Goal: Task Accomplishment & Management: Manage account settings

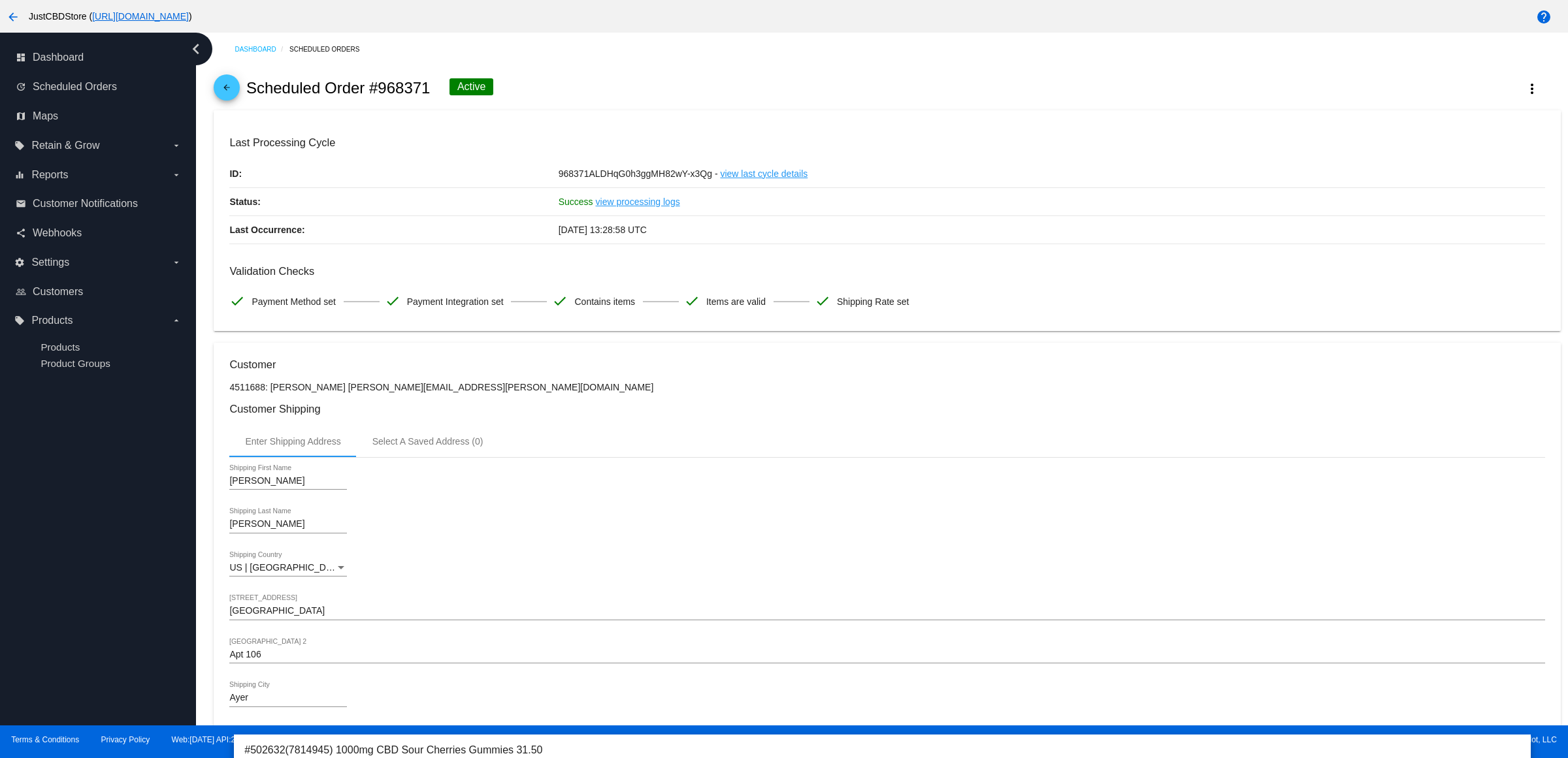
click at [219, 98] on link "arrow_back" at bounding box center [227, 87] width 26 height 26
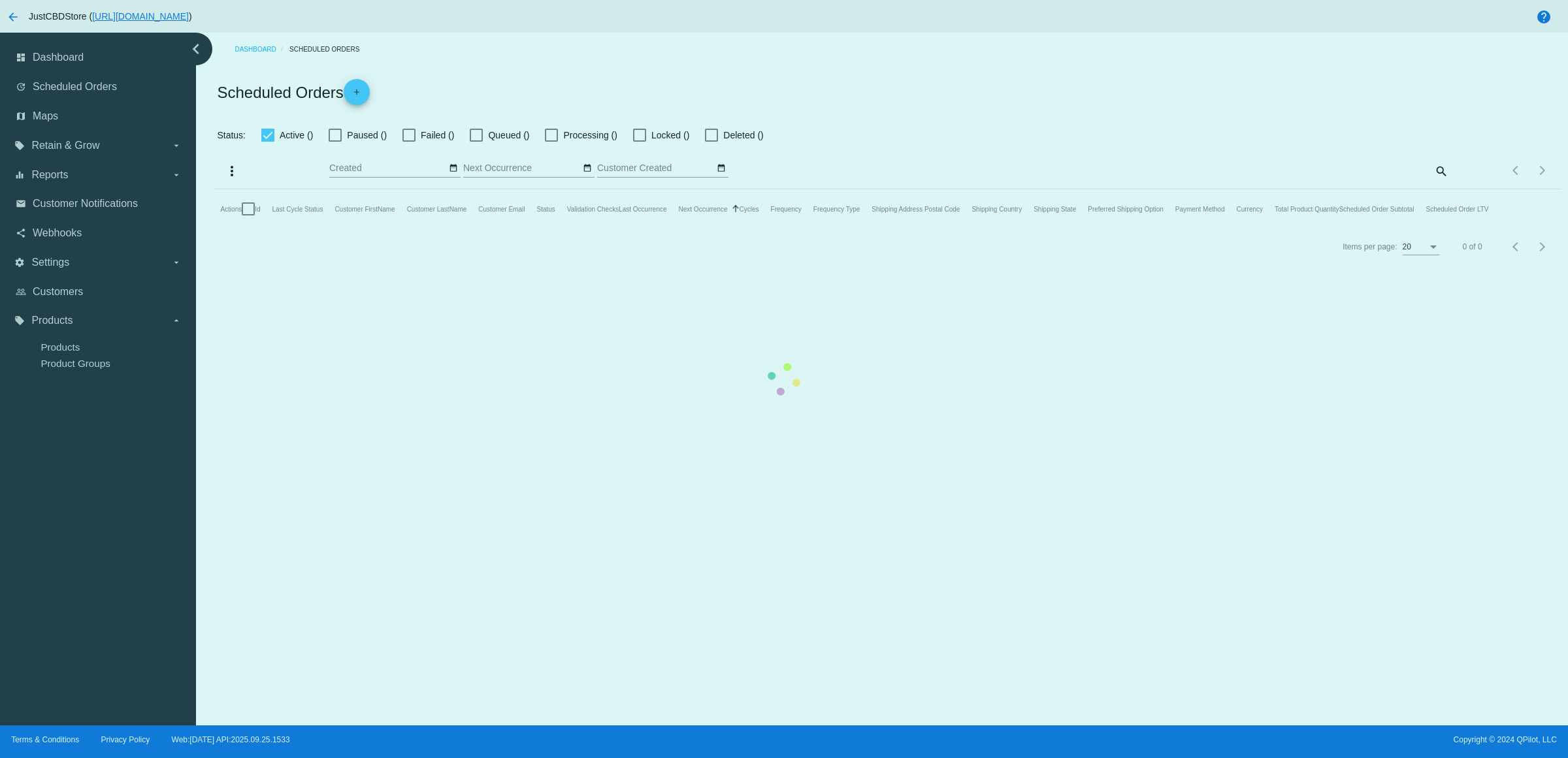
checkbox input "true"
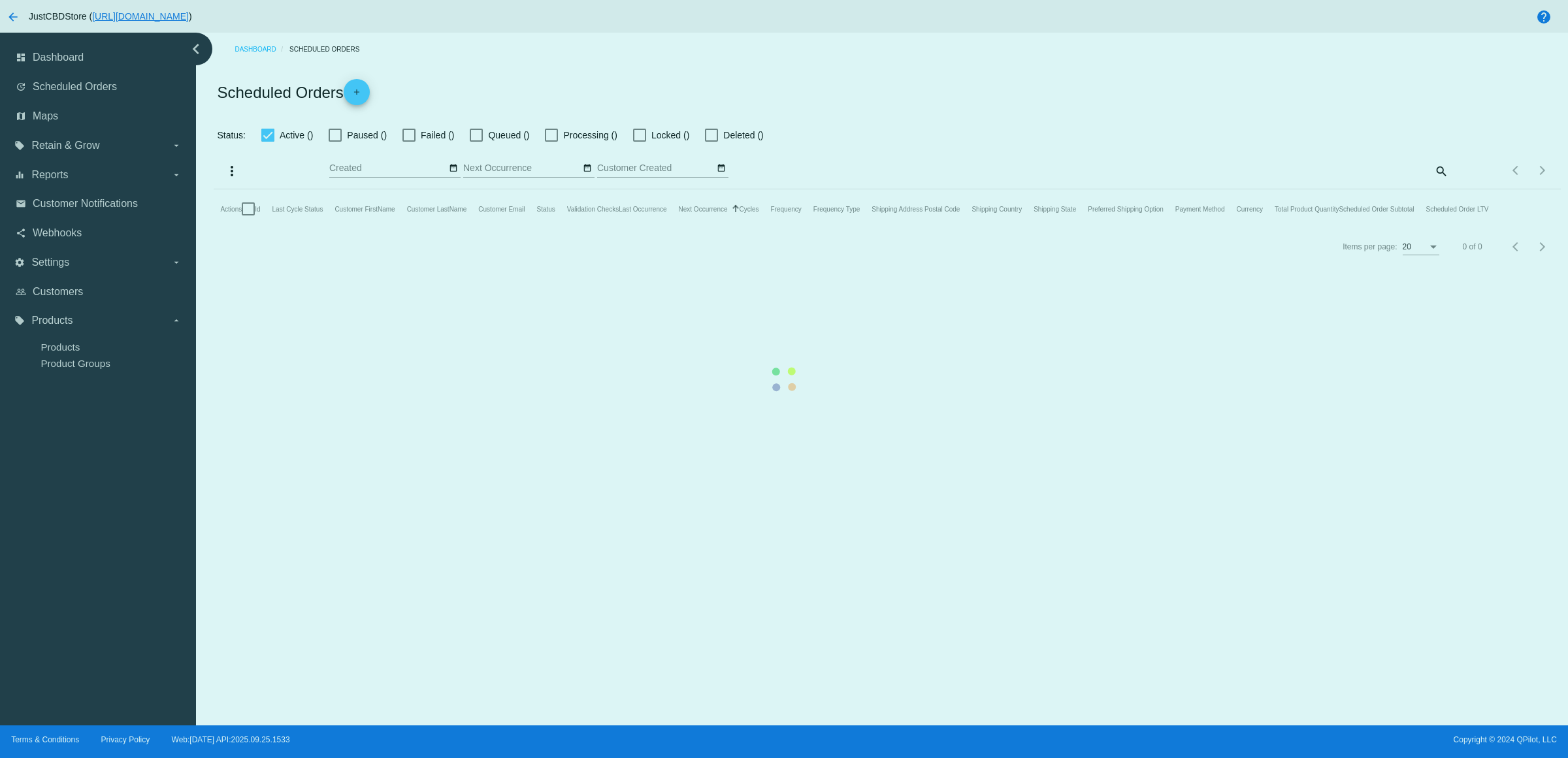
checkbox input "true"
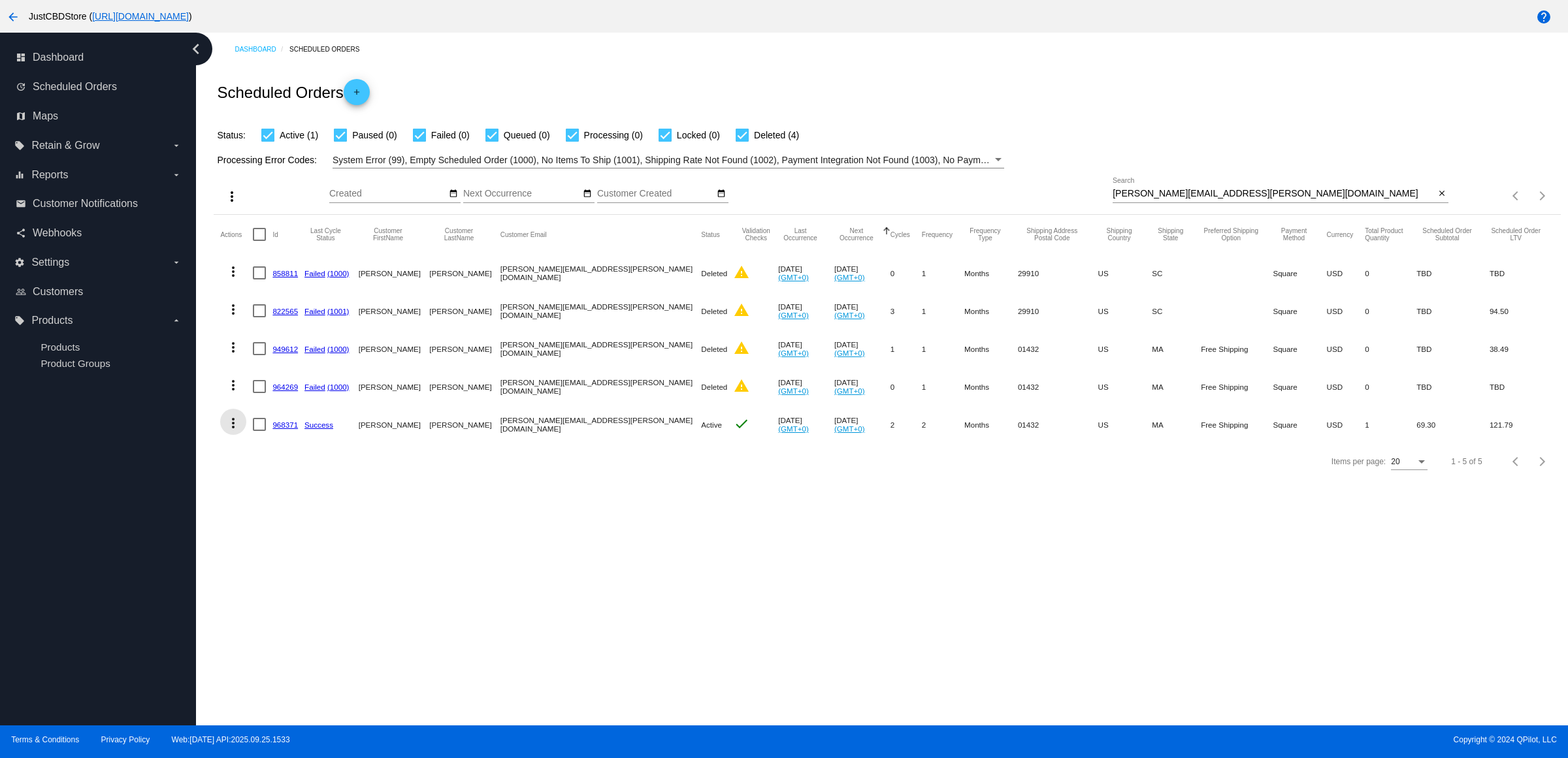
click at [239, 431] on mat-icon "more_vert" at bounding box center [233, 423] width 16 height 16
click at [316, 608] on button "delete Delete" at bounding box center [290, 605] width 130 height 31
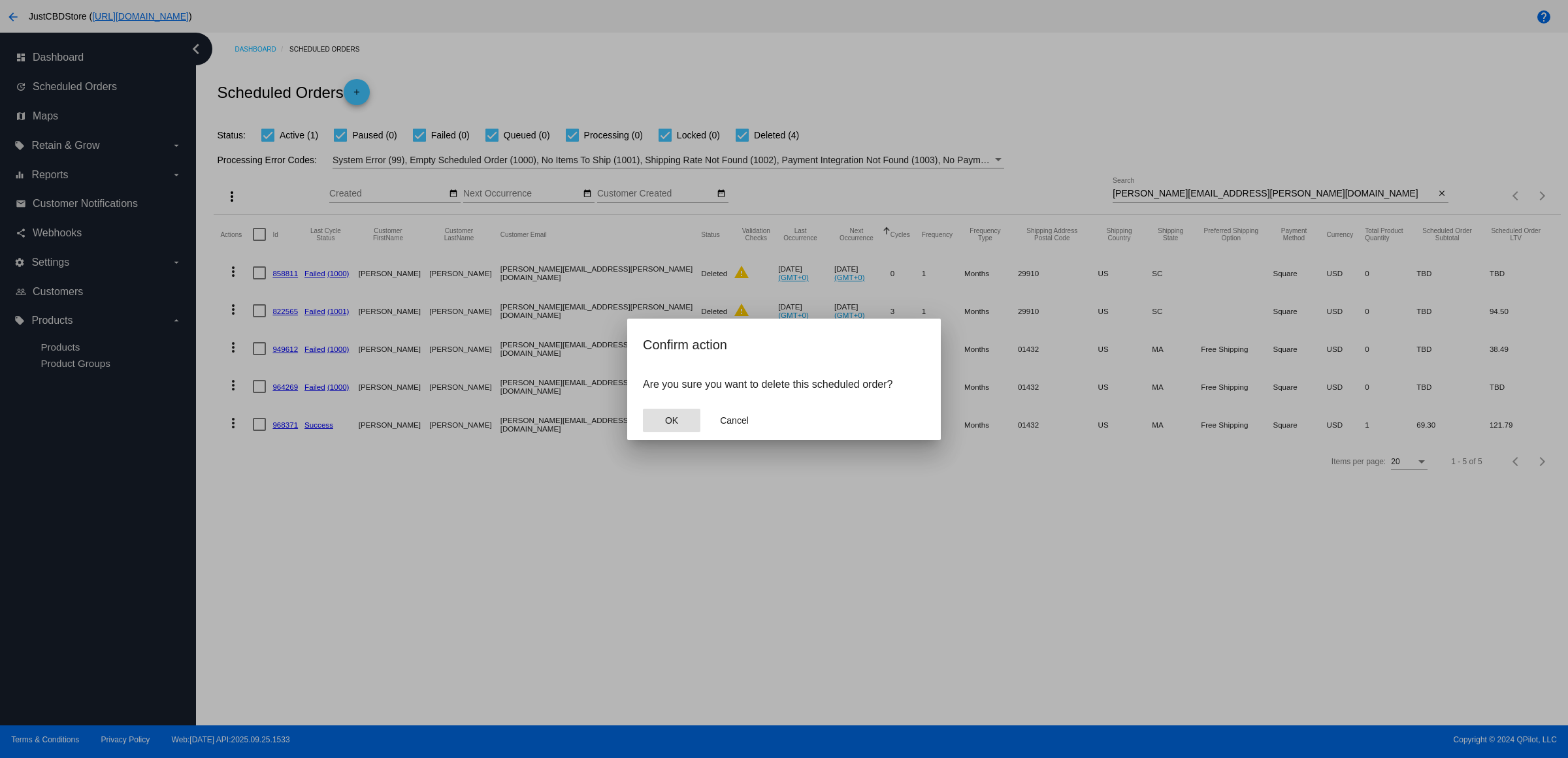
click at [653, 432] on button "OK" at bounding box center [671, 420] width 57 height 23
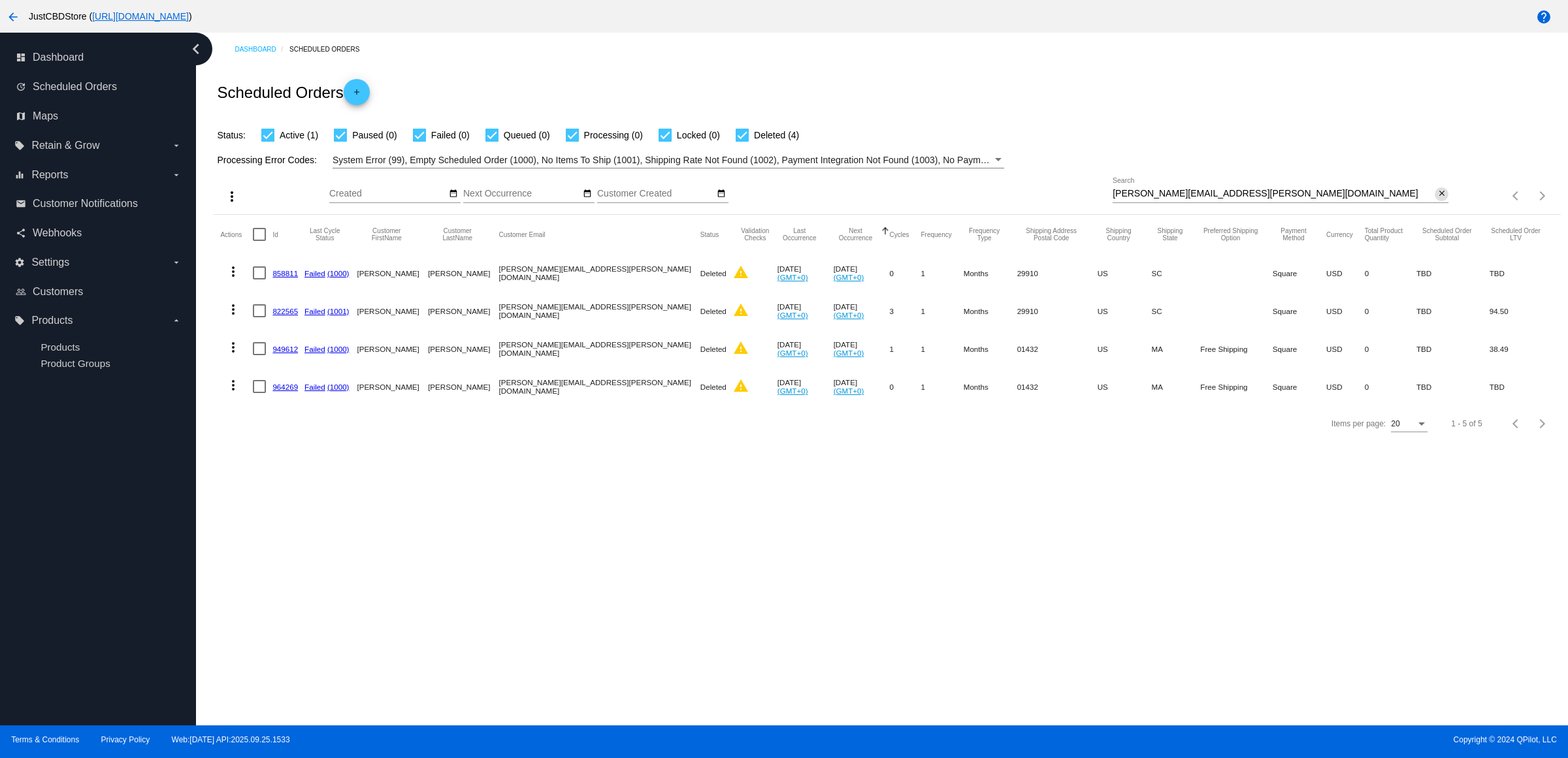
click at [1438, 199] on mat-icon "close" at bounding box center [1441, 194] width 9 height 11
click at [1435, 207] on mat-icon "search" at bounding box center [1441, 196] width 16 height 21
click at [1434, 199] on input "Search" at bounding box center [1280, 194] width 336 height 11
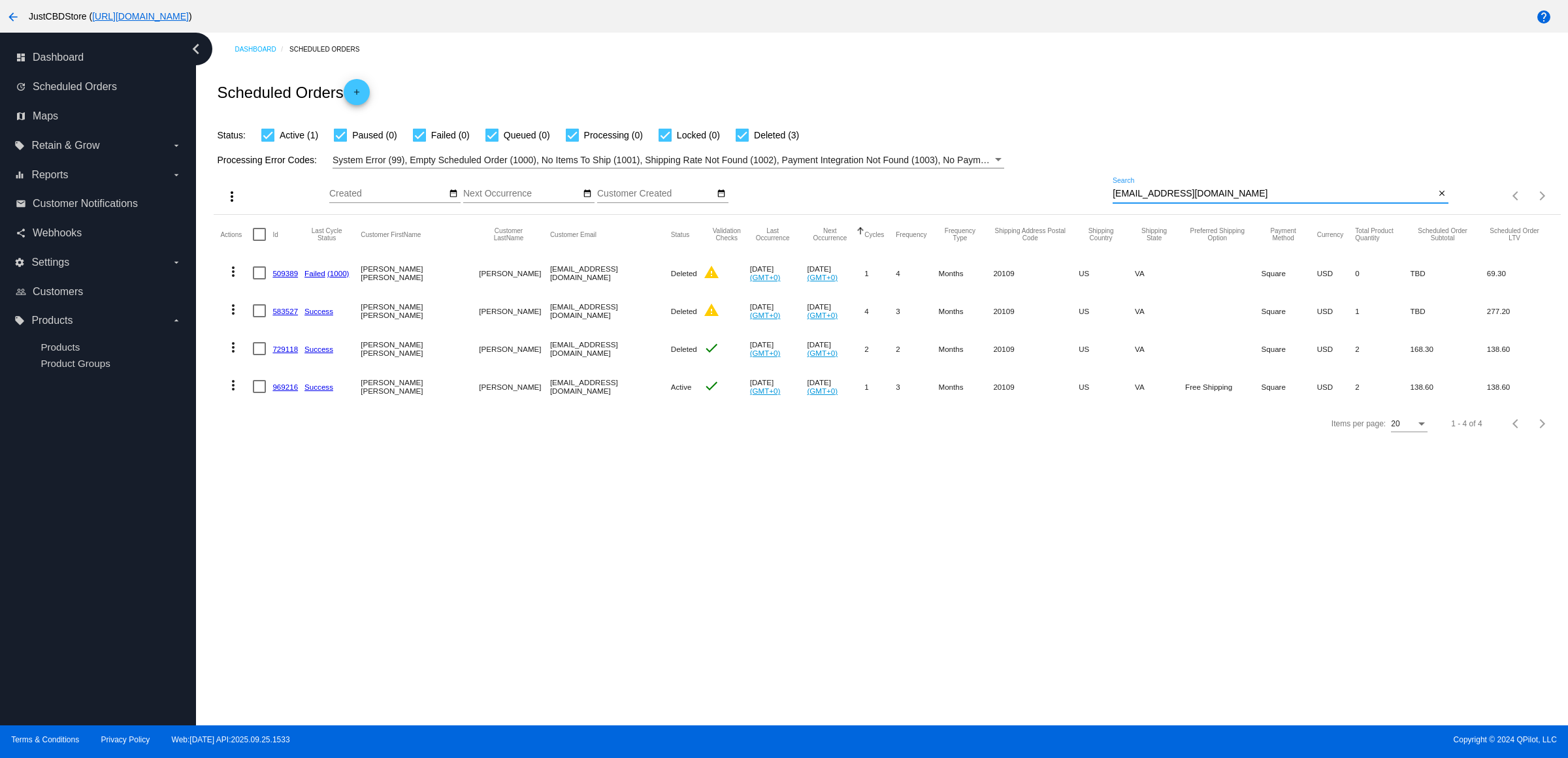
type input "[EMAIL_ADDRESS][DOMAIN_NAME]"
click at [240, 394] on mat-icon "more_vert" at bounding box center [233, 385] width 16 height 16
click at [311, 570] on button "delete Delete" at bounding box center [290, 568] width 130 height 31
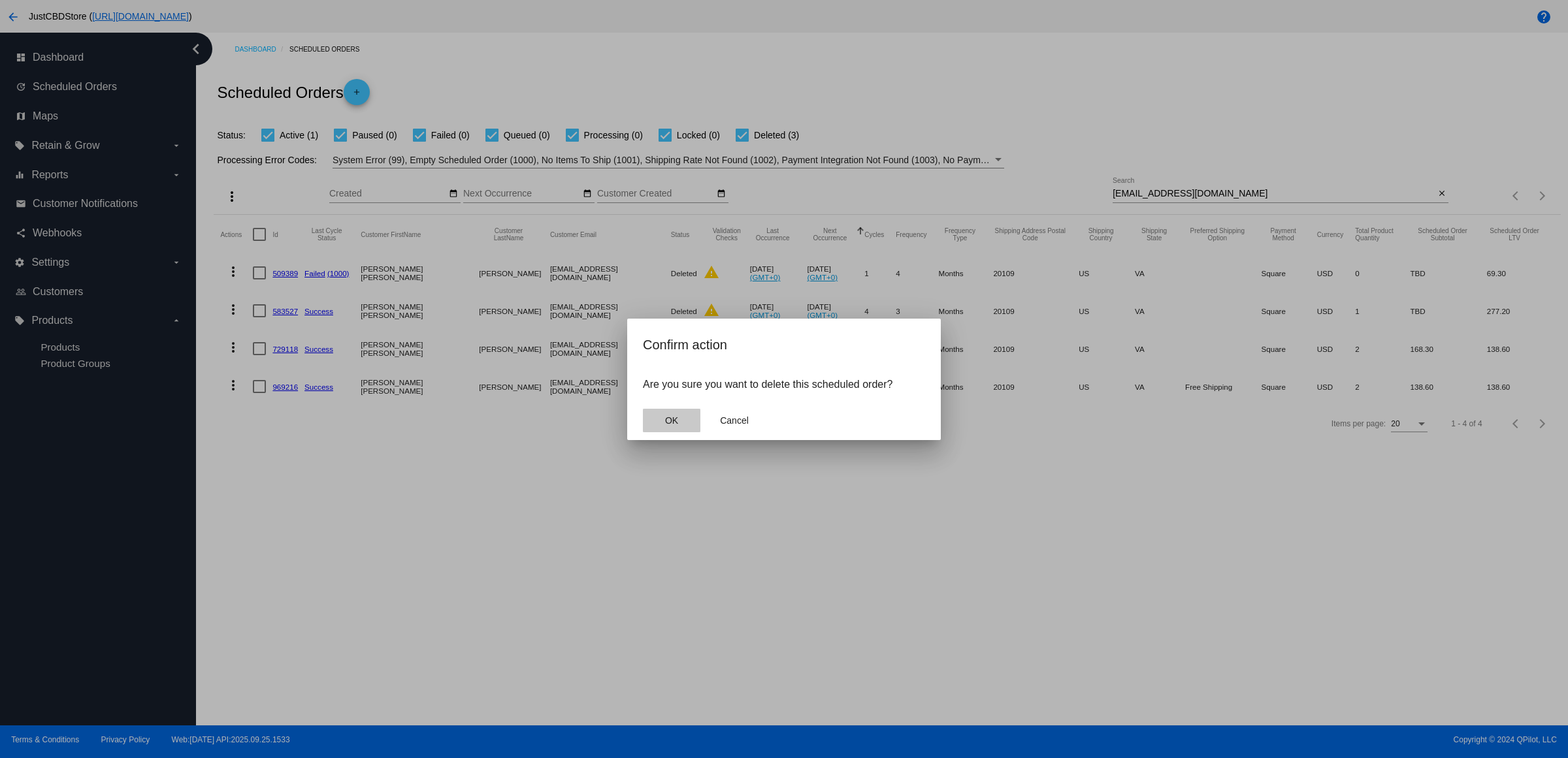
click at [664, 432] on button "OK" at bounding box center [671, 420] width 57 height 23
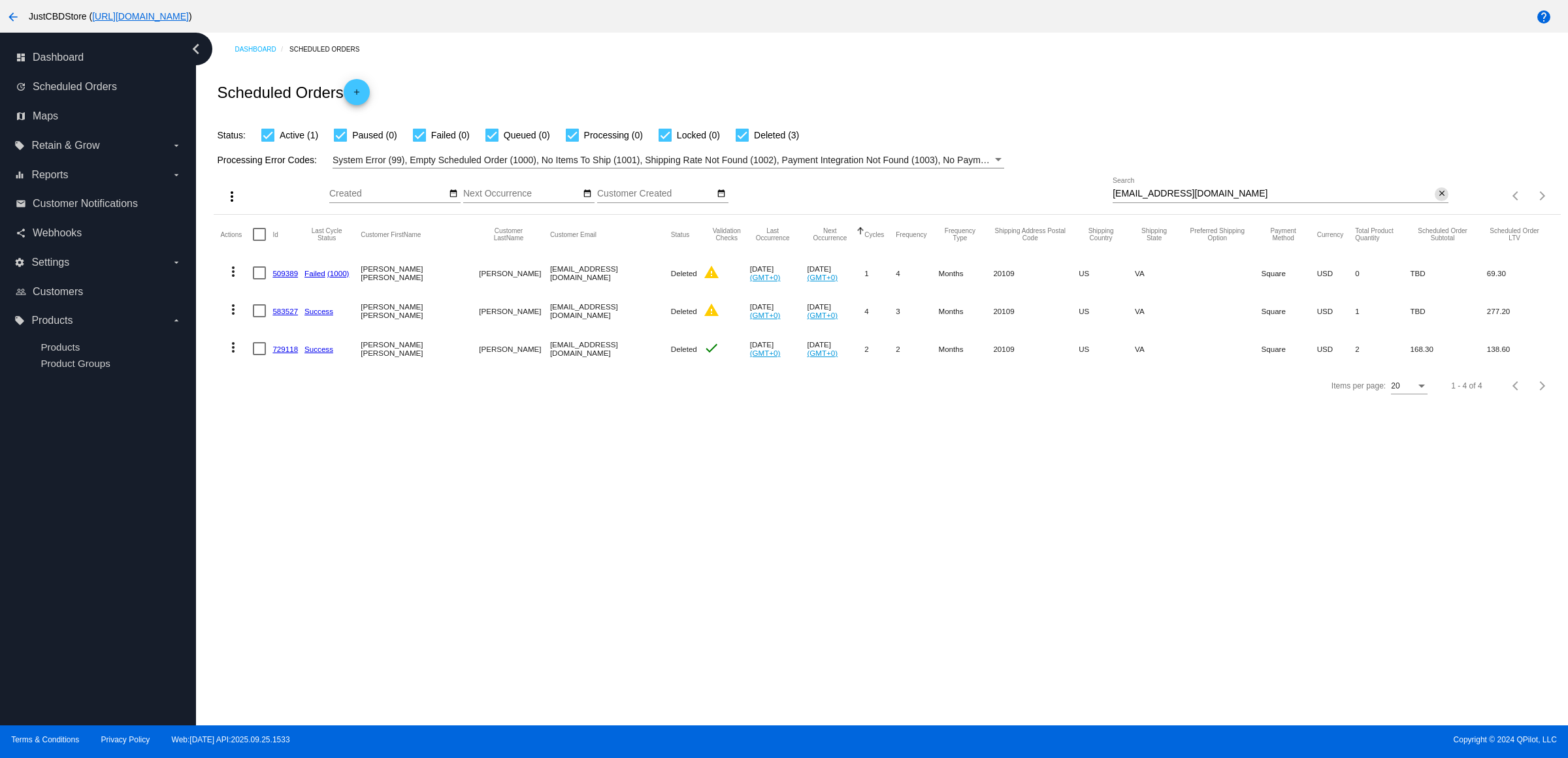
click at [1437, 199] on mat-icon "close" at bounding box center [1441, 194] width 9 height 11
click at [1433, 207] on mat-icon "search" at bounding box center [1441, 196] width 16 height 21
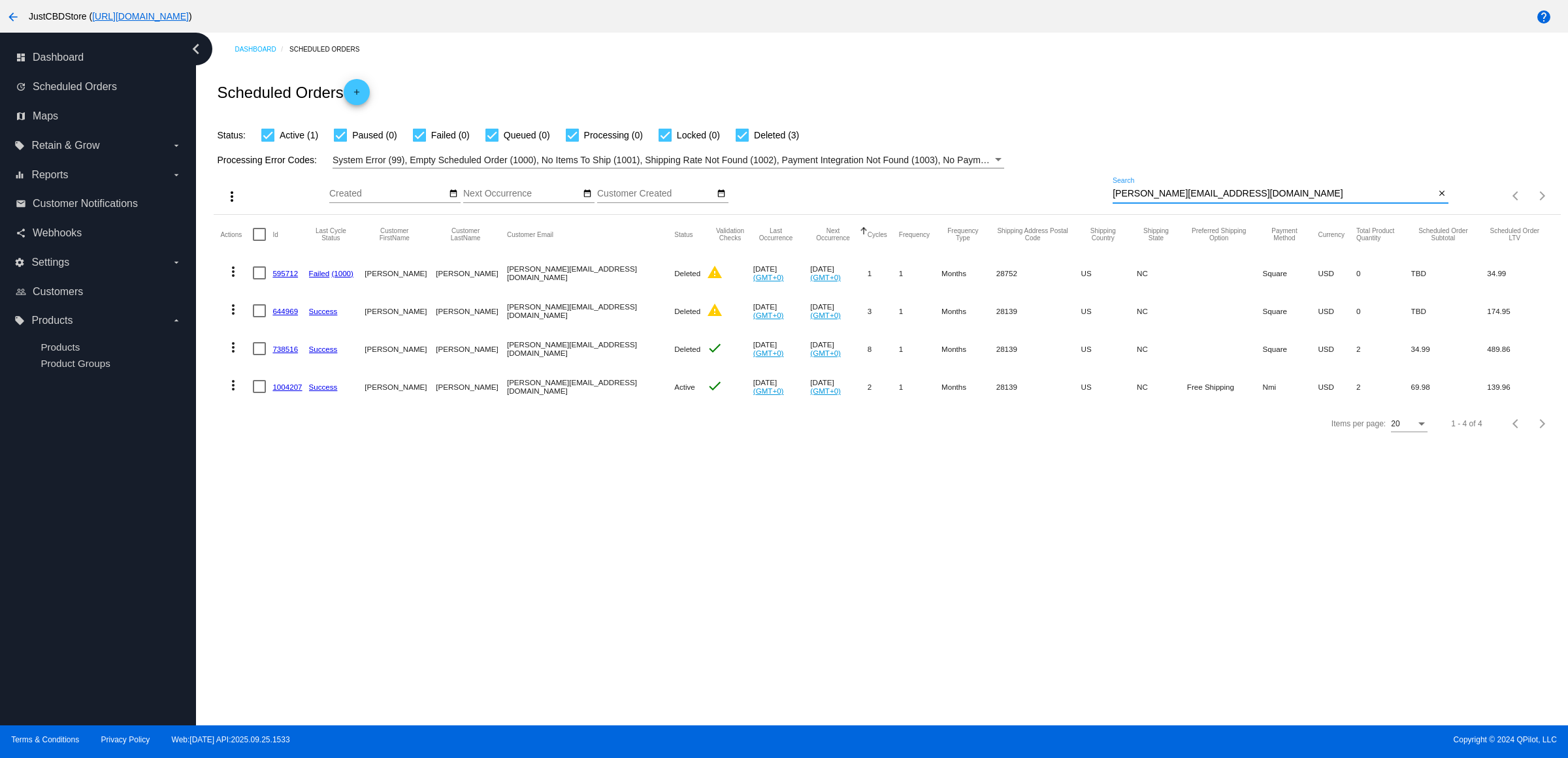
type input "[PERSON_NAME][EMAIL_ADDRESS][DOMAIN_NAME]"
click at [544, 563] on div "Dashboard Scheduled Orders Scheduled Orders add Status: Active (1) Paused (0) F…" at bounding box center [882, 379] width 1372 height 693
click at [302, 391] on link "1004207" at bounding box center [287, 387] width 30 height 8
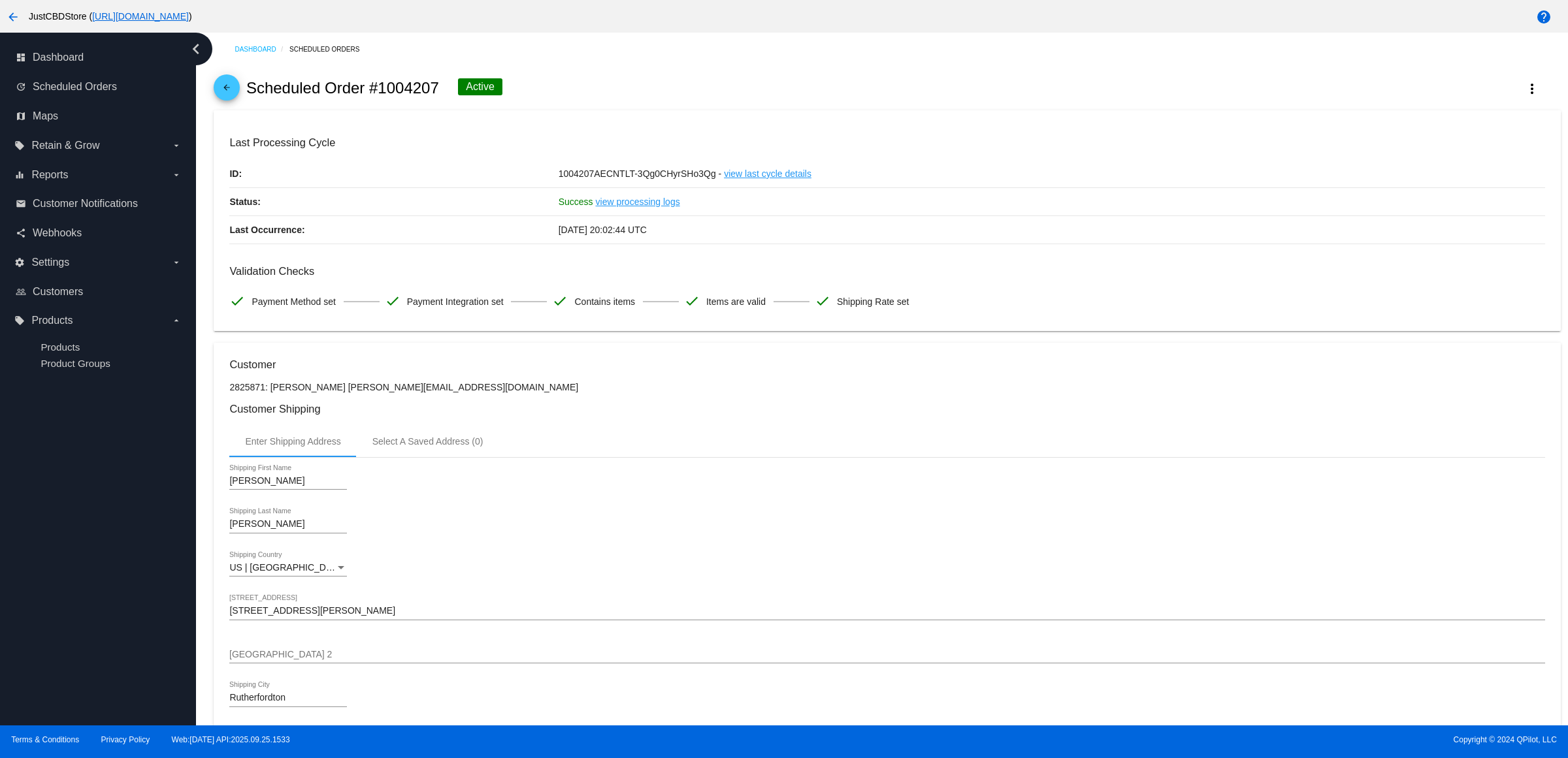
scroll to position [653, 0]
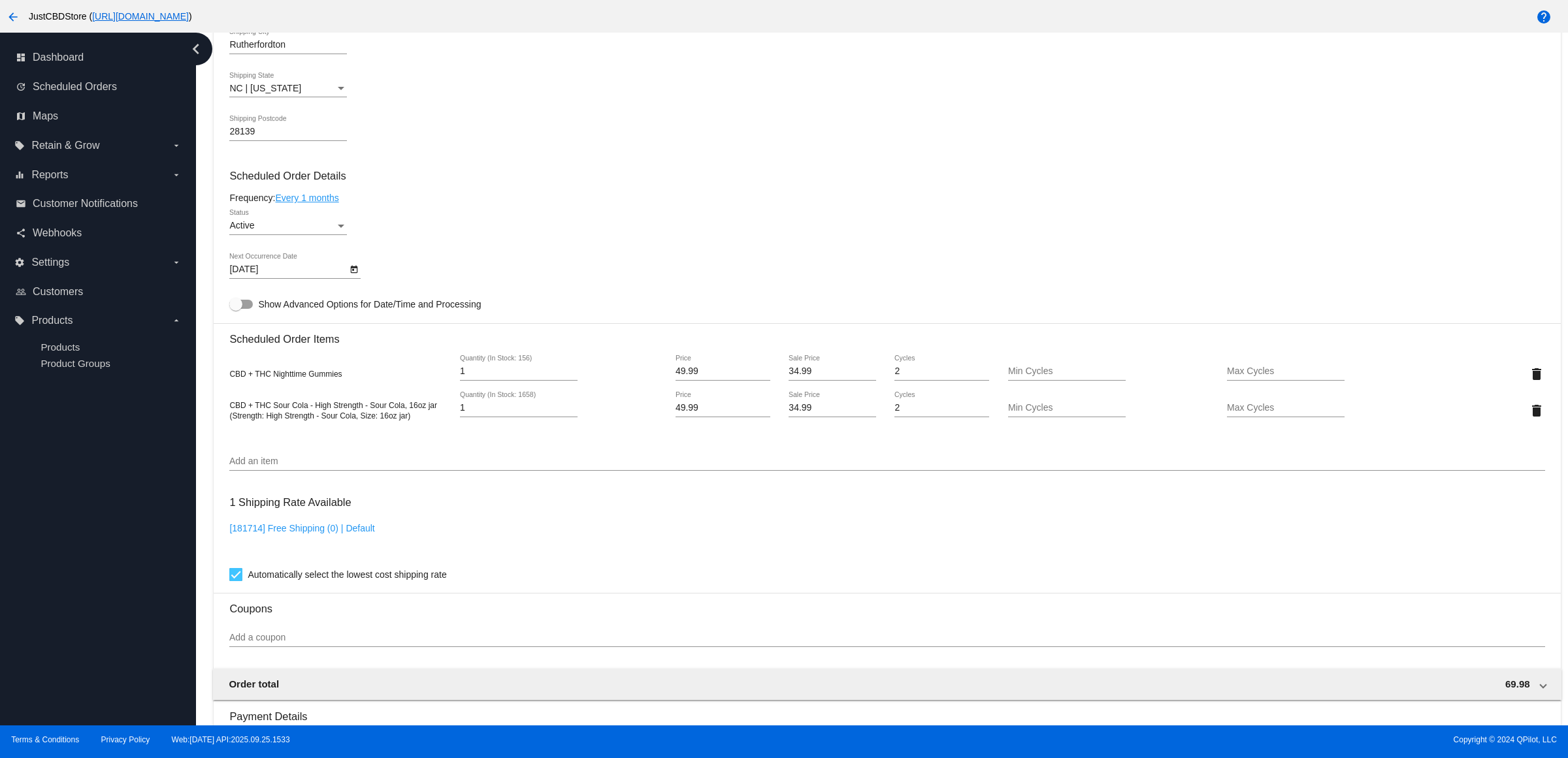
click at [954, 203] on div "Frequency: Every 1 months" at bounding box center [887, 197] width 1315 height 11
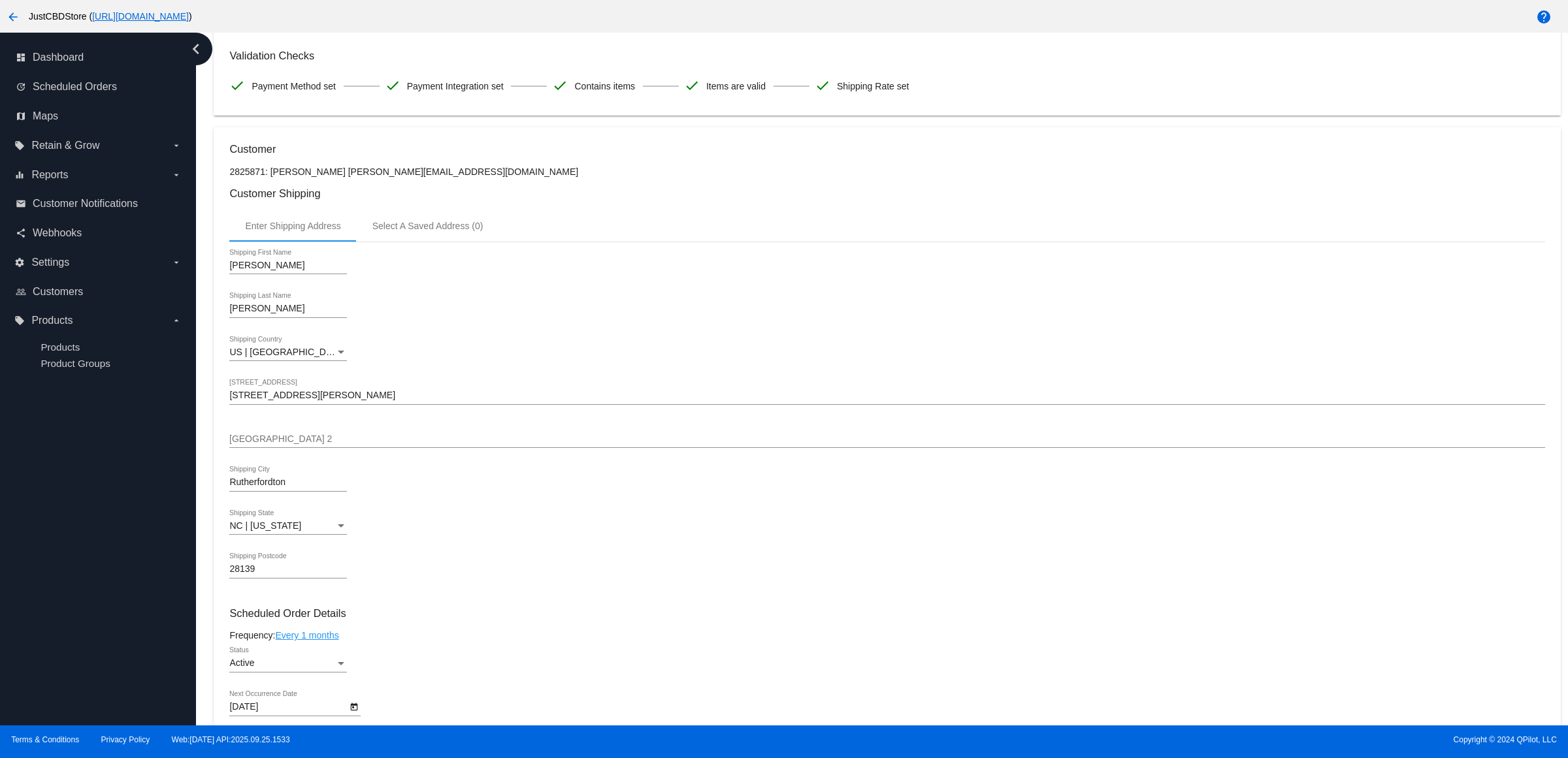
scroll to position [0, 0]
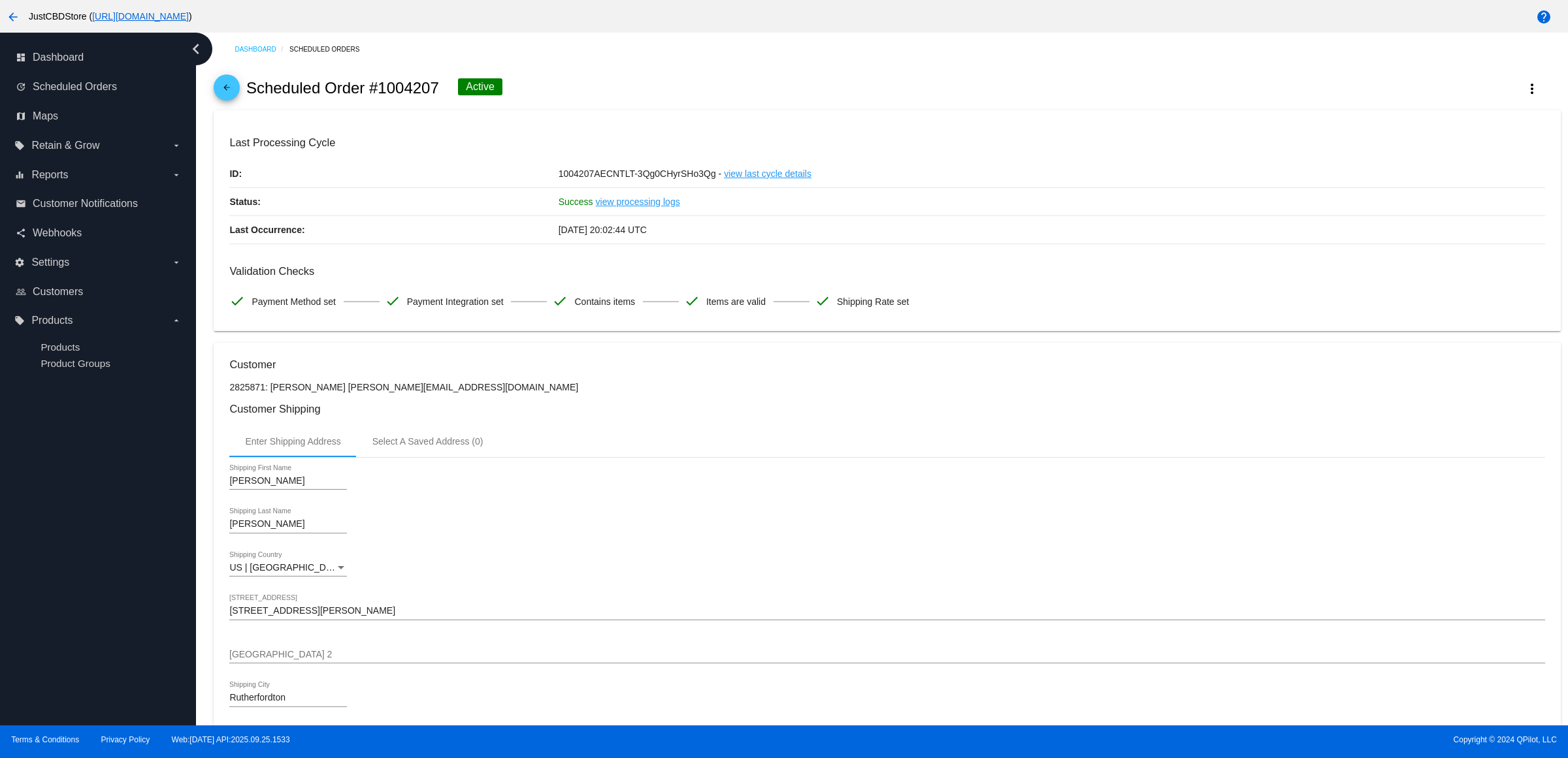
click at [234, 98] on mat-icon "arrow_back" at bounding box center [227, 91] width 16 height 16
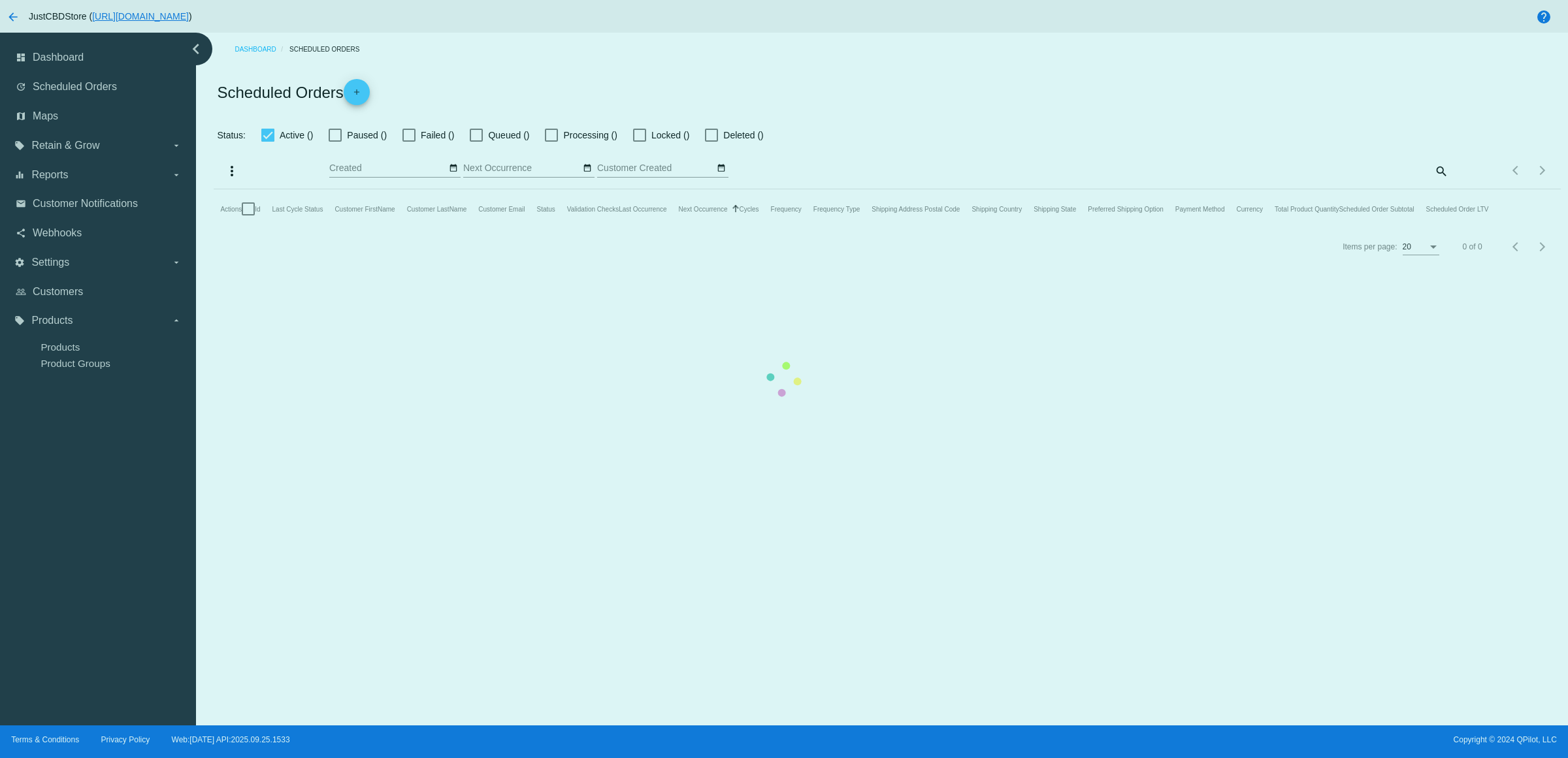
checkbox input "true"
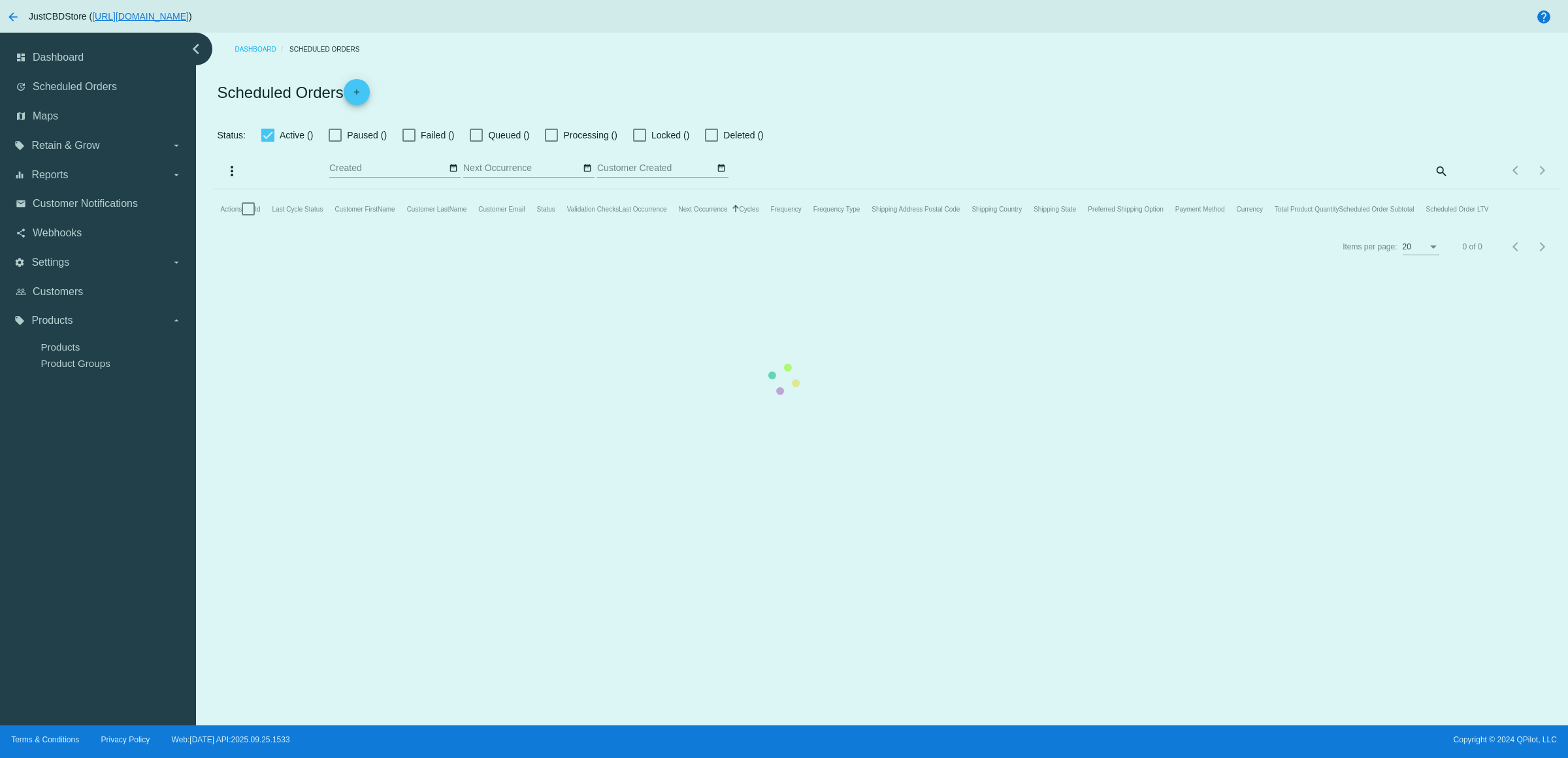
checkbox input "true"
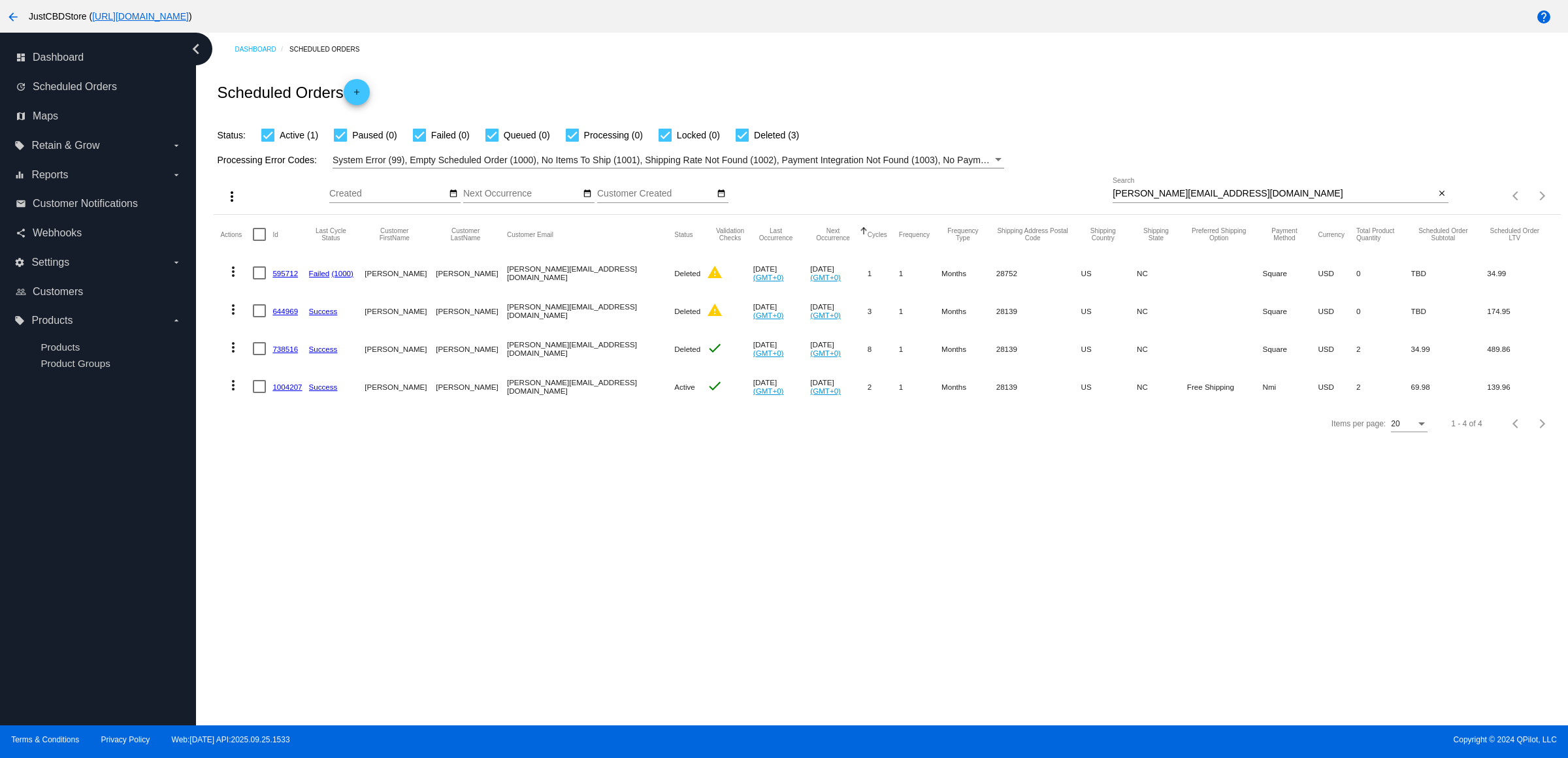
click at [235, 394] on mat-icon "more_vert" at bounding box center [233, 385] width 16 height 16
click at [294, 568] on button "delete Delete" at bounding box center [290, 568] width 130 height 31
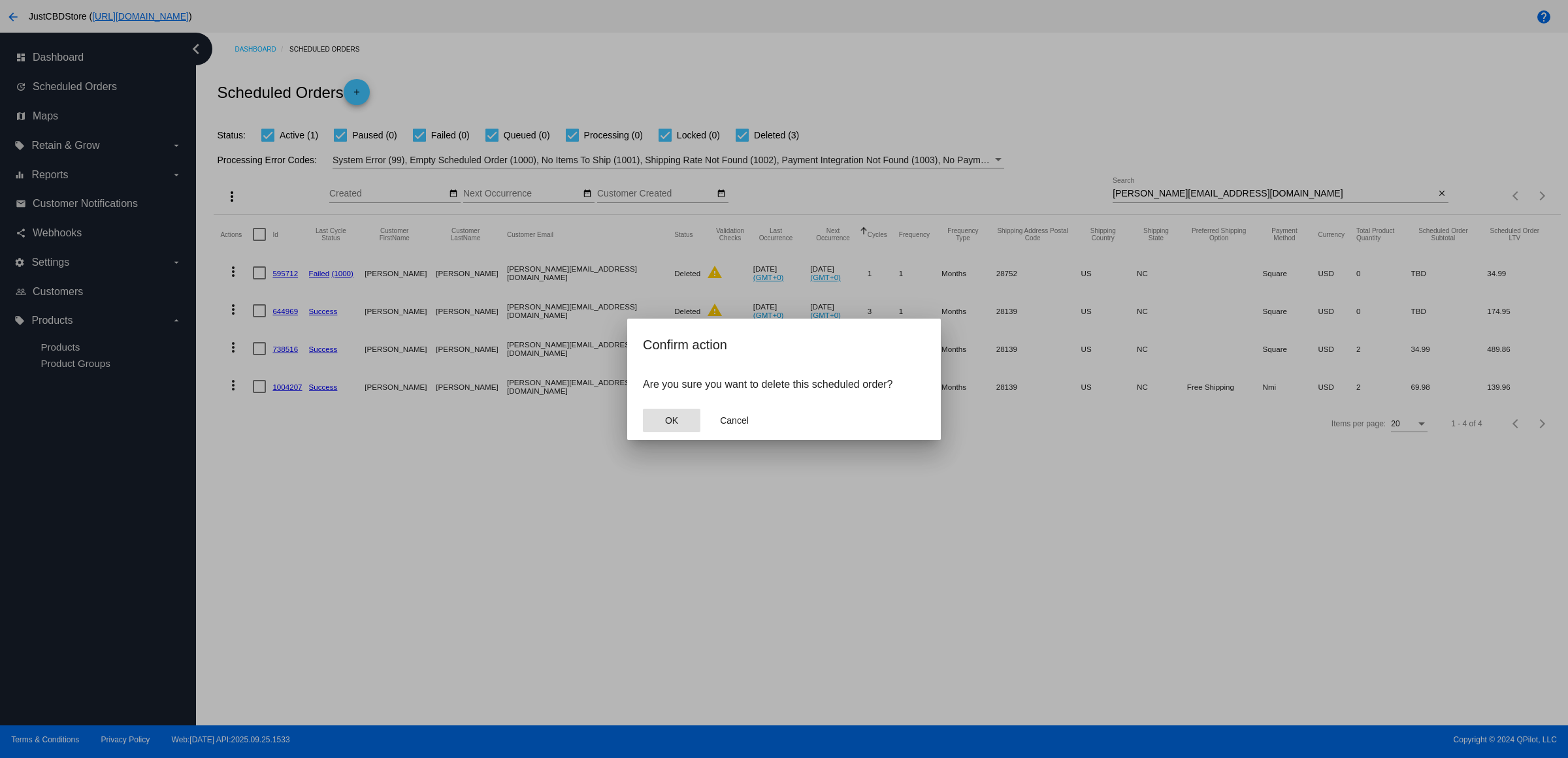
click at [681, 432] on button "OK" at bounding box center [671, 420] width 57 height 23
